Goal: Check status: Check status

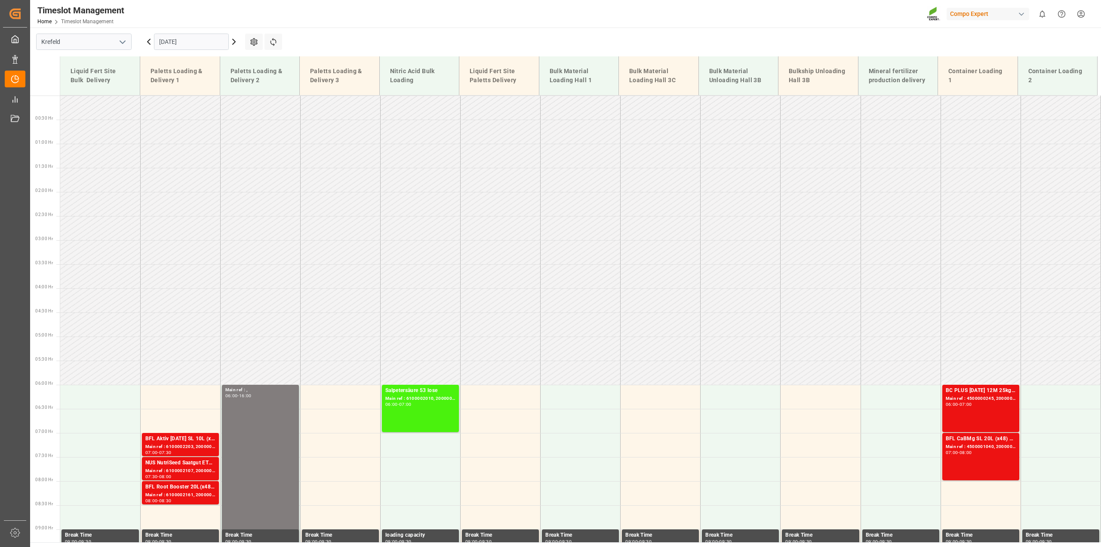
scroll to position [276, 0]
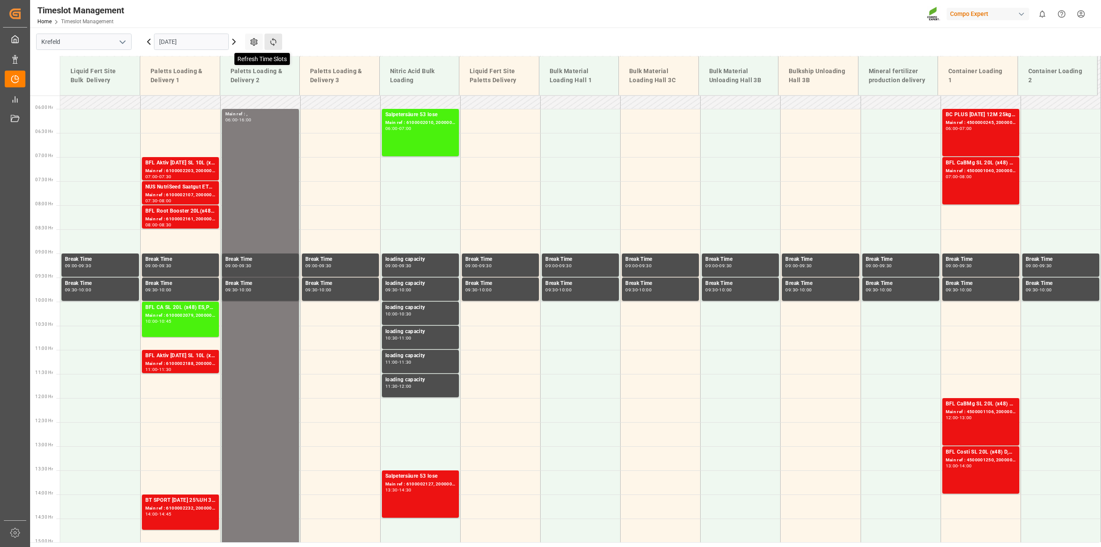
click at [271, 43] on icon at bounding box center [273, 42] width 6 height 8
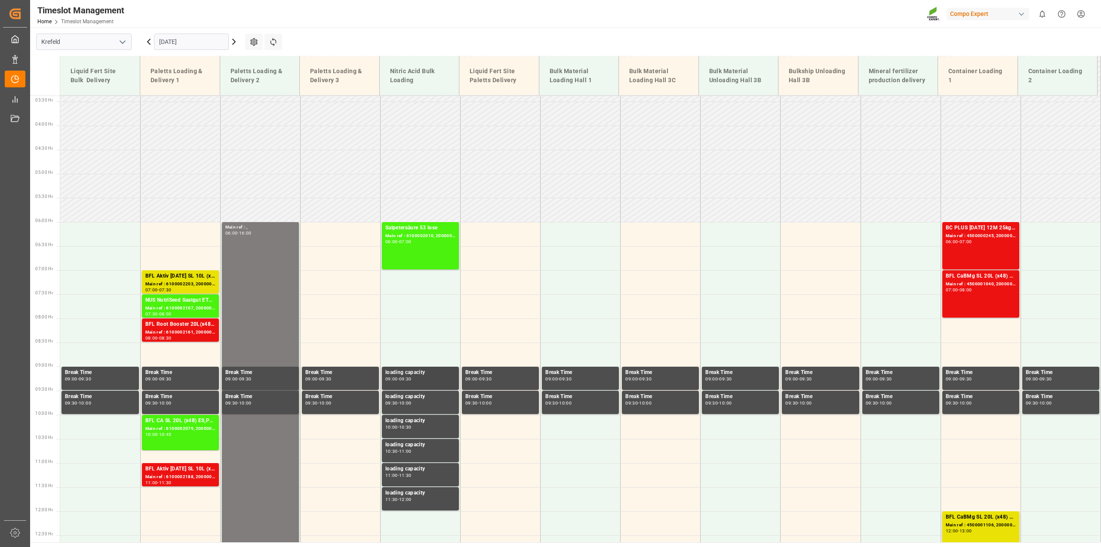
scroll to position [431, 0]
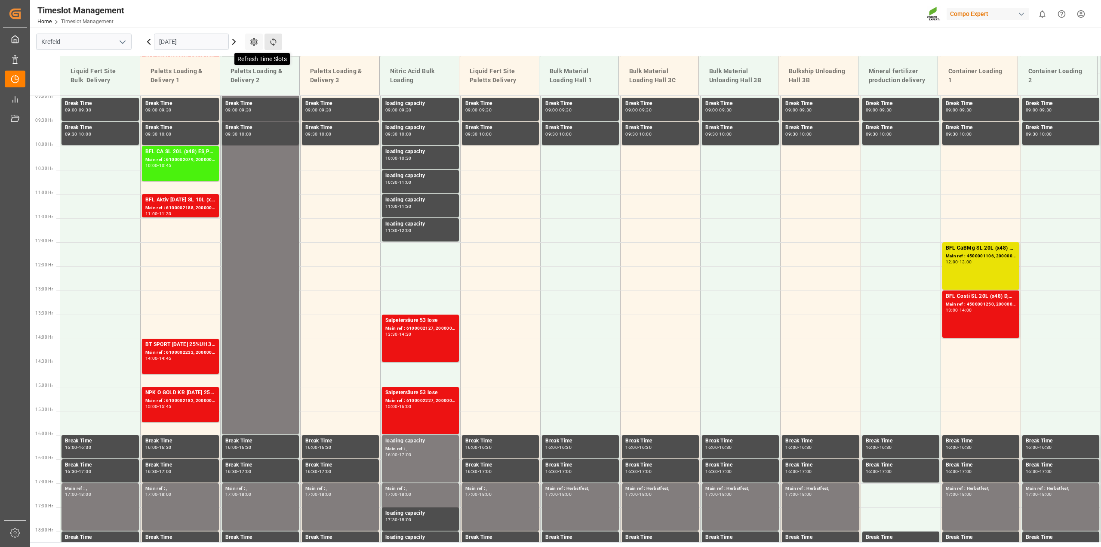
click at [274, 46] on button "Refresh Time Slots" at bounding box center [274, 42] width 18 height 16
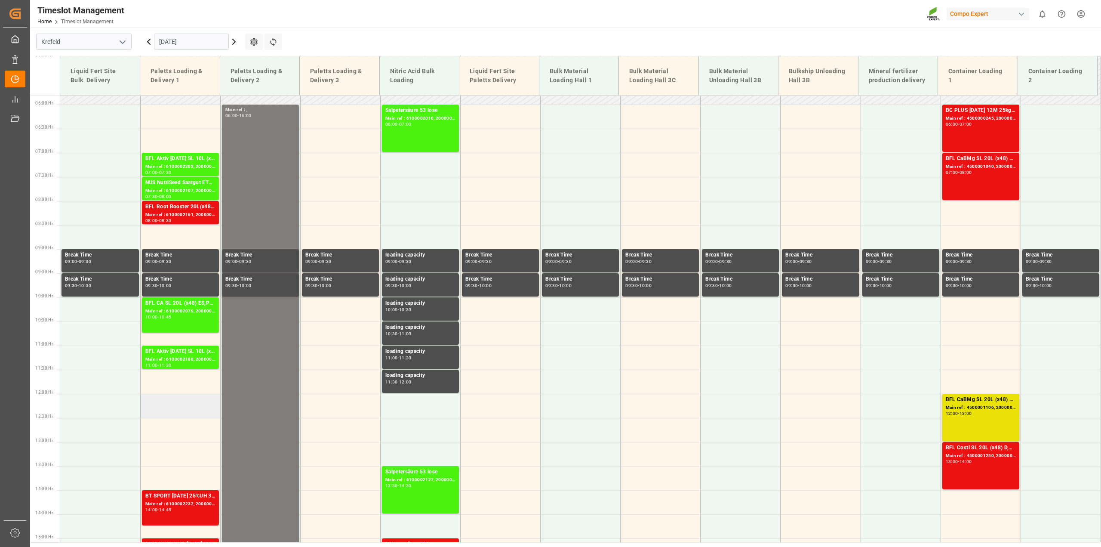
scroll to position [216, 0]
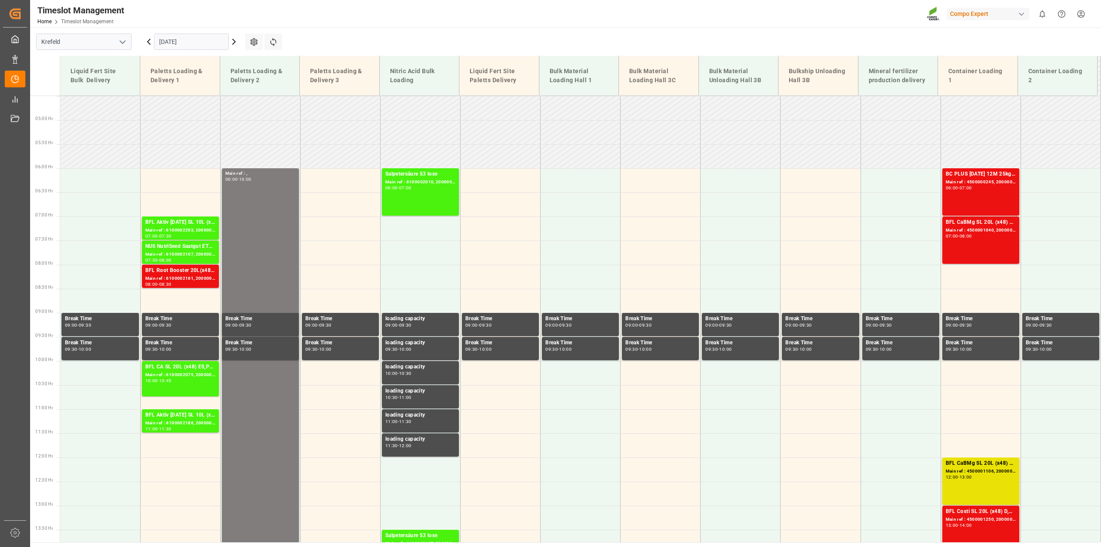
click at [204, 46] on input "[DATE]" at bounding box center [191, 42] width 75 height 16
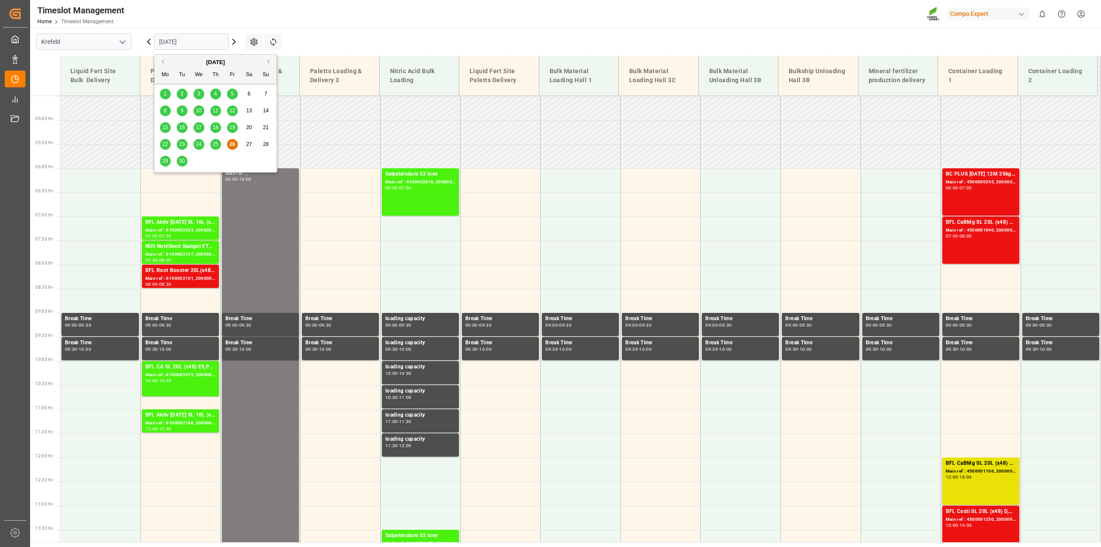
click at [166, 162] on span "29" at bounding box center [165, 161] width 6 height 6
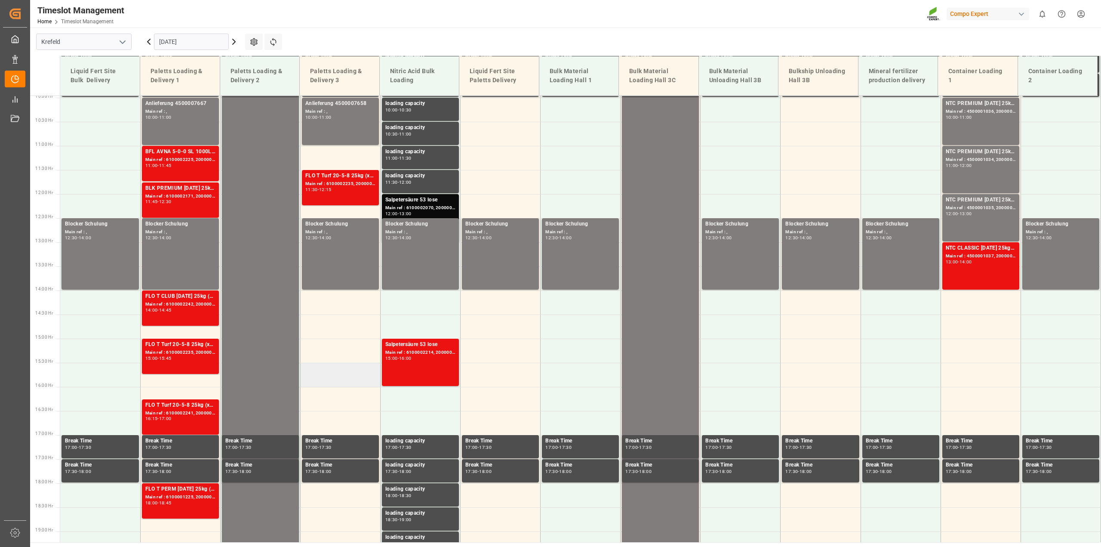
scroll to position [157, 0]
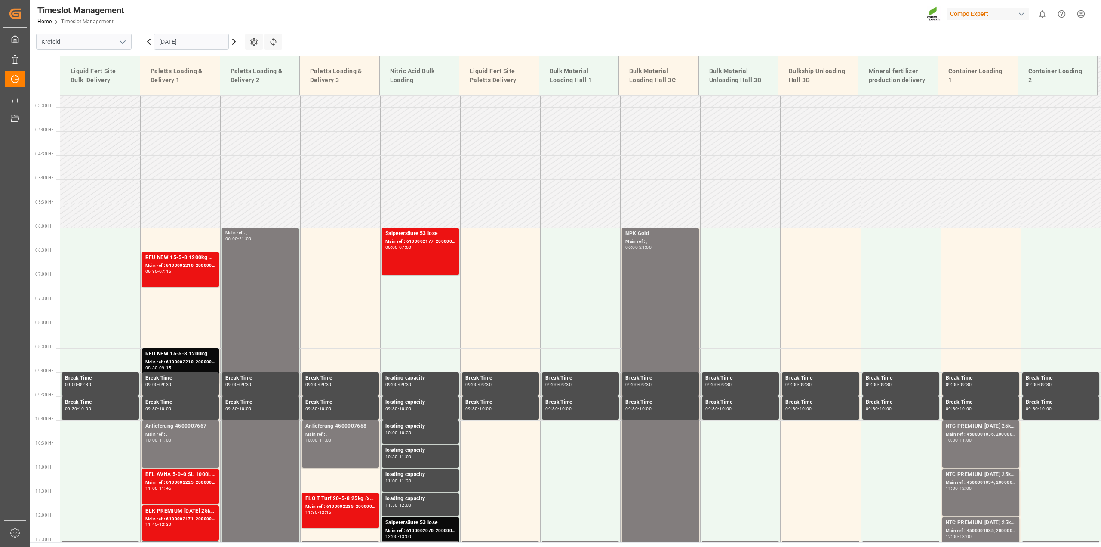
click at [235, 38] on icon at bounding box center [234, 42] width 10 height 10
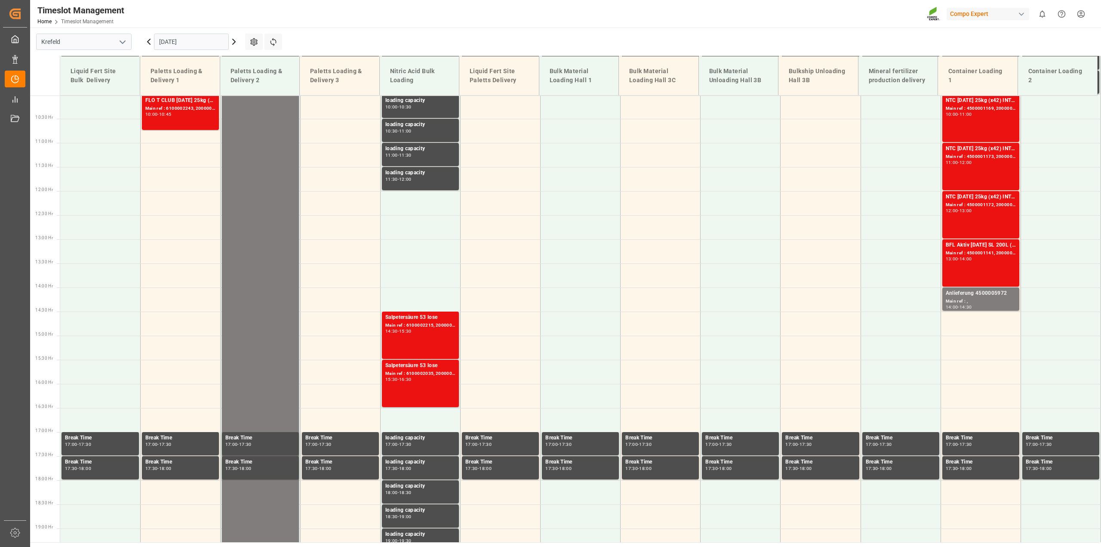
scroll to position [533, 0]
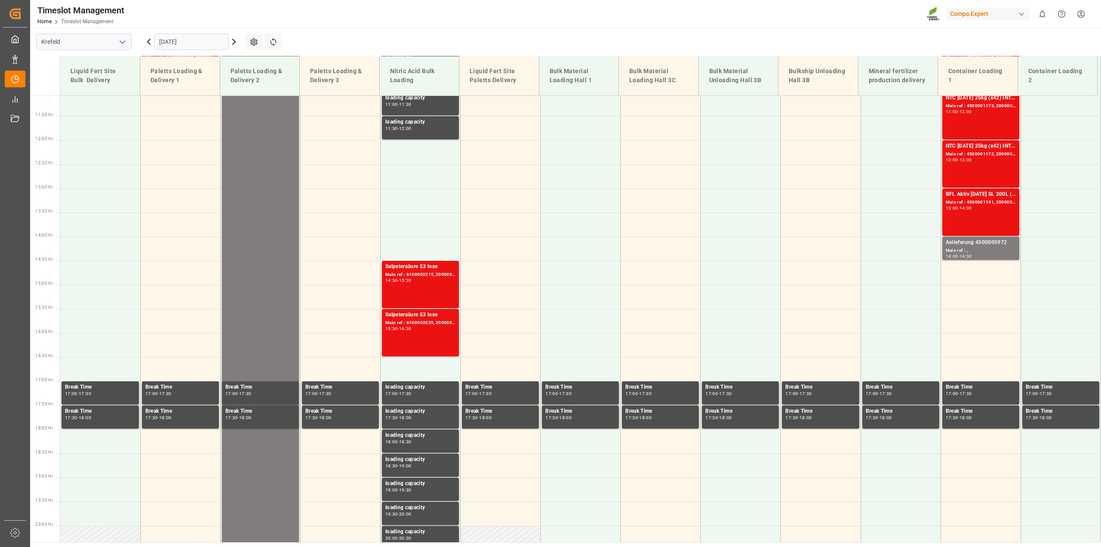
click at [235, 46] on icon at bounding box center [234, 42] width 10 height 10
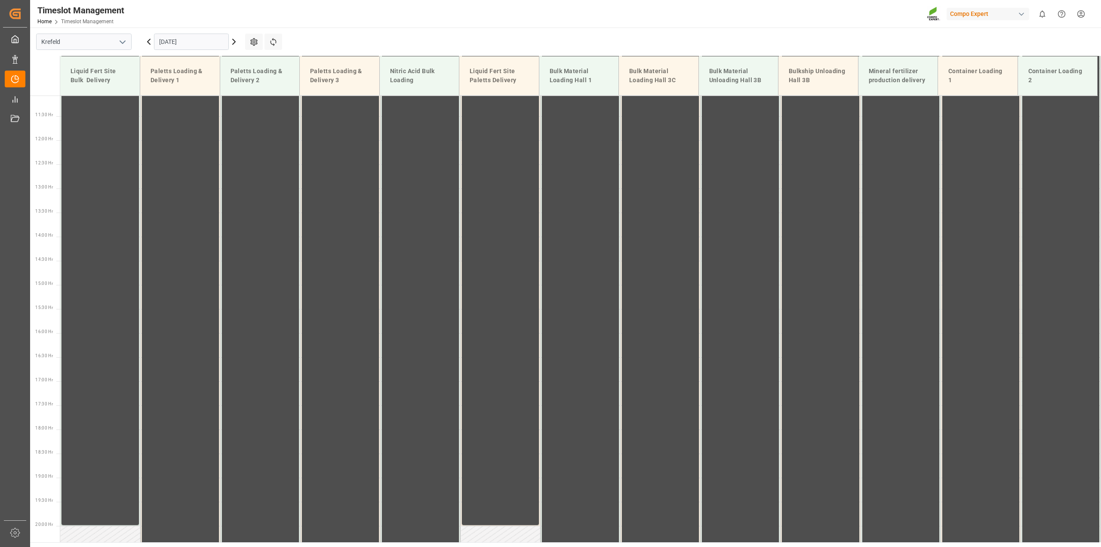
click at [234, 44] on icon at bounding box center [234, 42] width 10 height 10
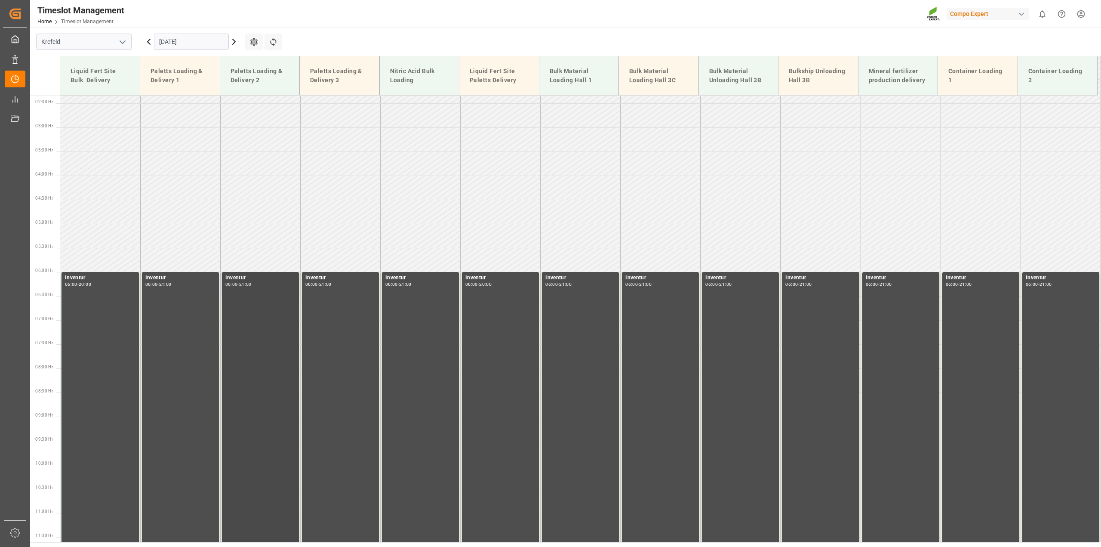
scroll to position [269, 0]
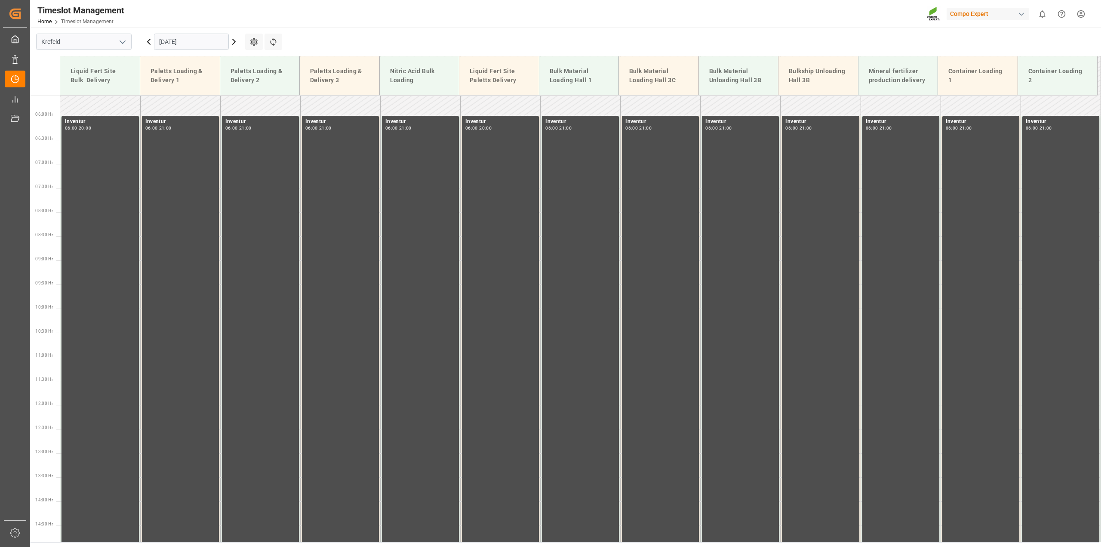
click at [236, 40] on icon at bounding box center [234, 42] width 10 height 10
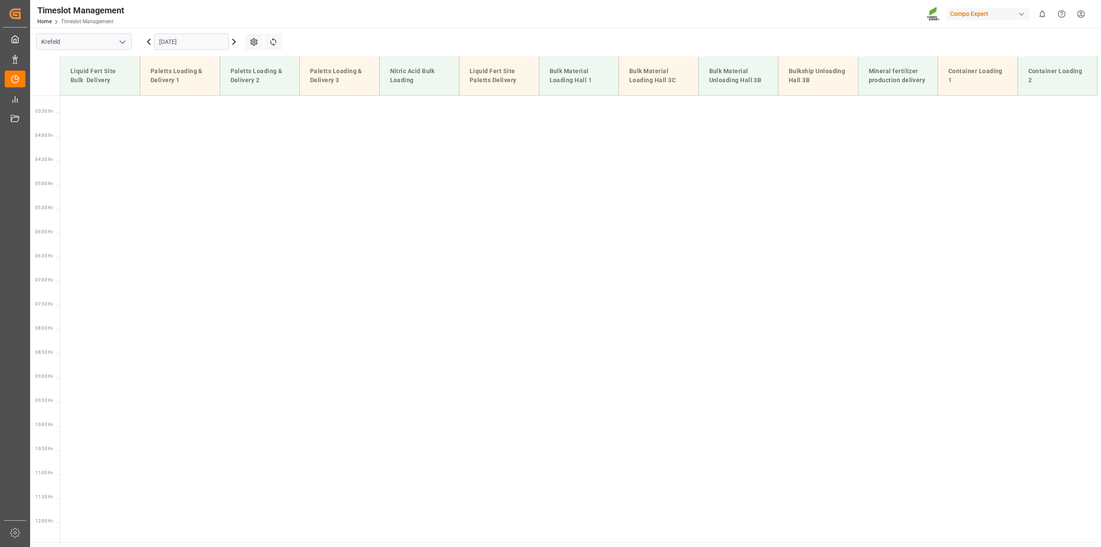
scroll to position [0, 0]
click at [176, 42] on input "[DATE]" at bounding box center [191, 42] width 75 height 16
click at [160, 112] on div "6" at bounding box center [165, 111] width 11 height 10
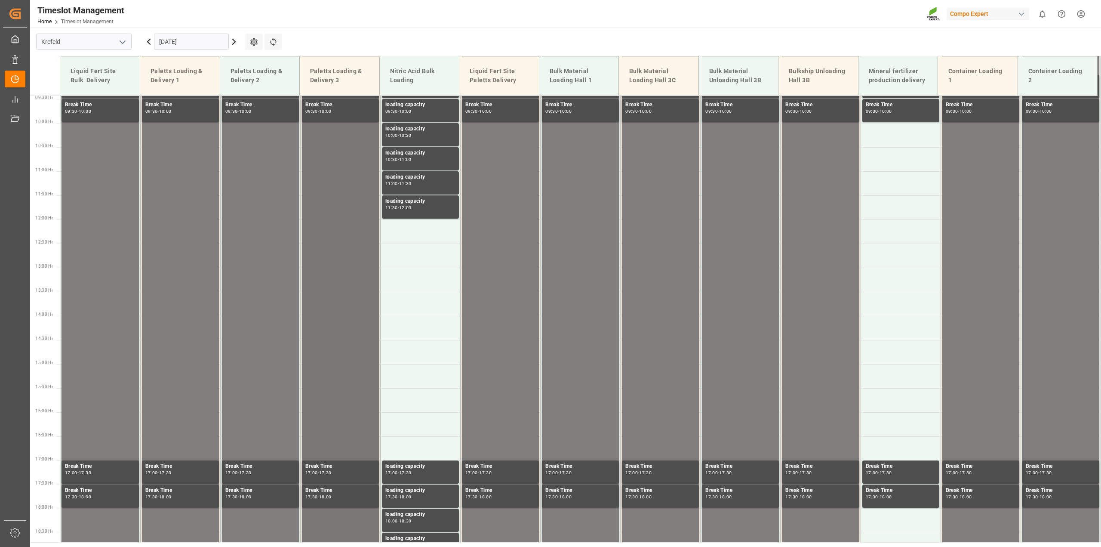
scroll to position [387, 0]
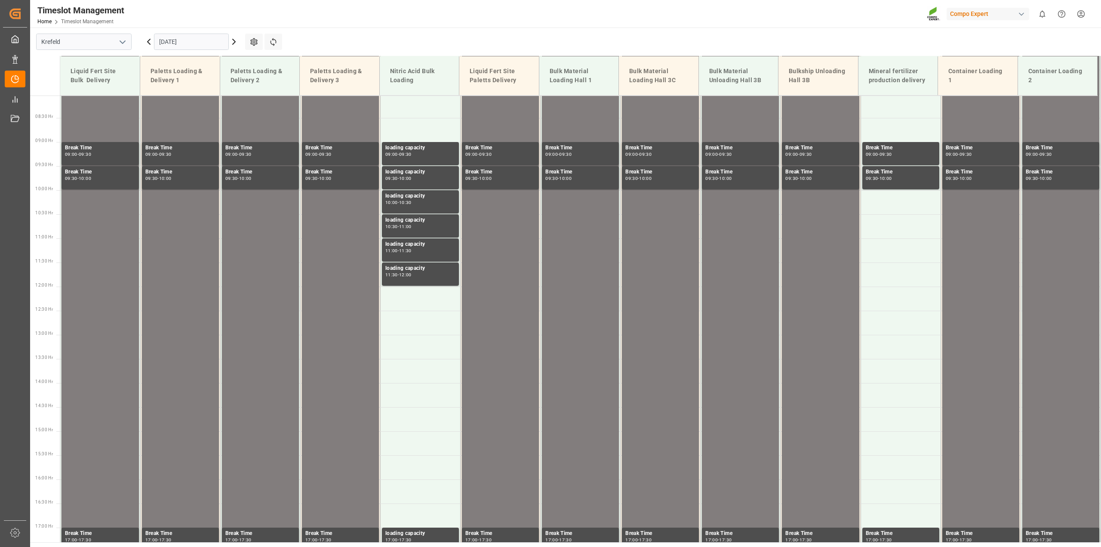
click at [197, 41] on input "[DATE]" at bounding box center [191, 42] width 75 height 16
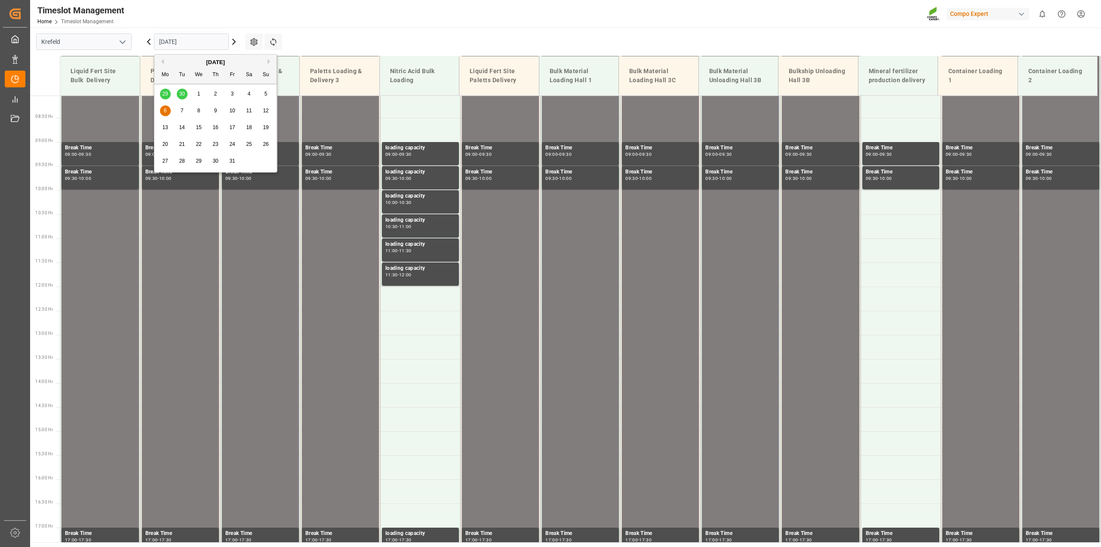
click at [163, 60] on button "Previous Month" at bounding box center [161, 61] width 5 height 5
click at [232, 147] on span "26" at bounding box center [232, 144] width 6 height 6
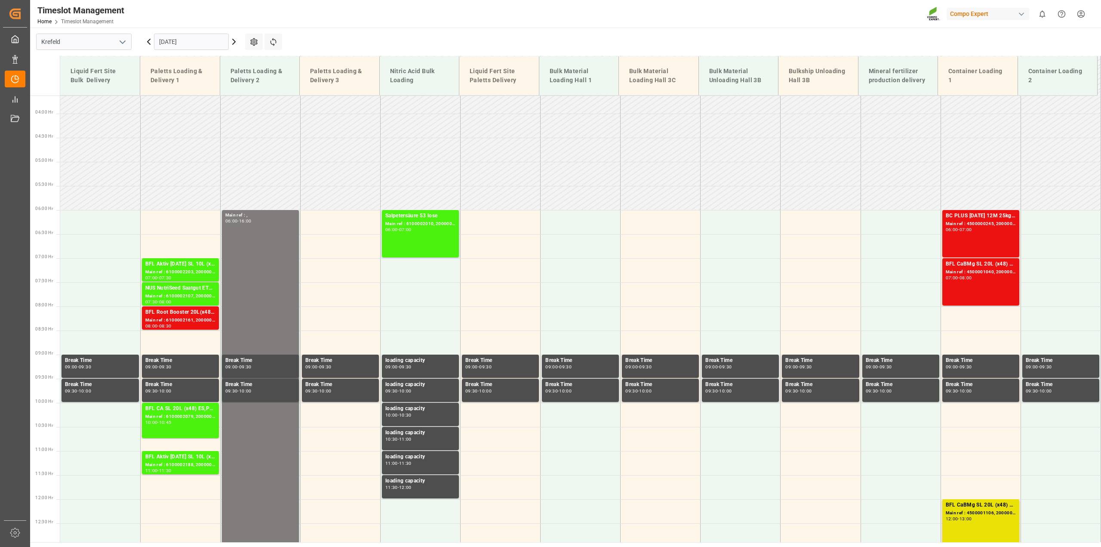
scroll to position [157, 0]
